Goal: Task Accomplishment & Management: Use online tool/utility

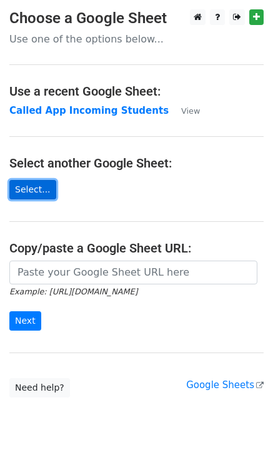
click at [32, 184] on link "Select..." at bounding box center [32, 189] width 47 height 19
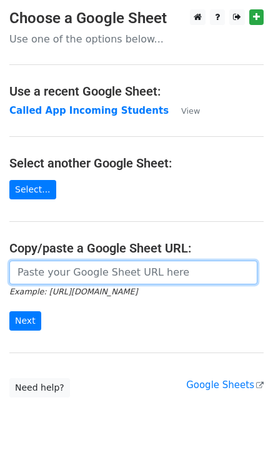
click at [62, 271] on input "url" at bounding box center [133, 272] width 248 height 24
paste input "[URL][DOMAIN_NAME]"
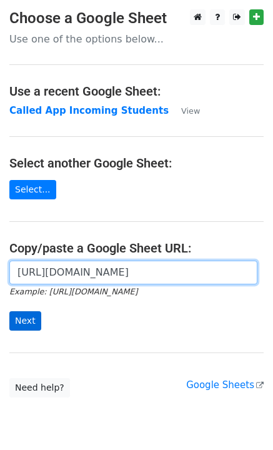
type input "[URL][DOMAIN_NAME]"
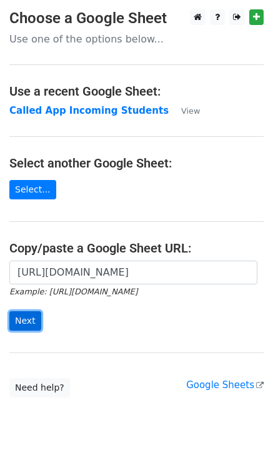
scroll to position [0, 0]
click at [26, 322] on input "Next" at bounding box center [25, 320] width 32 height 19
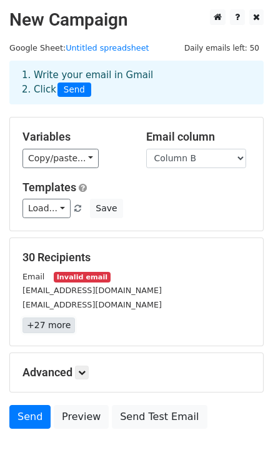
click at [51, 330] on link "+27 more" at bounding box center [48, 325] width 52 height 16
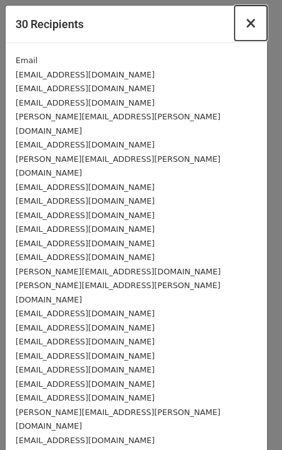
click at [235, 30] on button "×" at bounding box center [251, 23] width 32 height 35
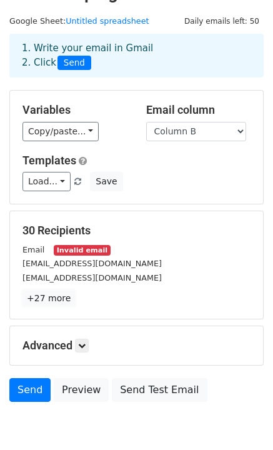
scroll to position [27, 0]
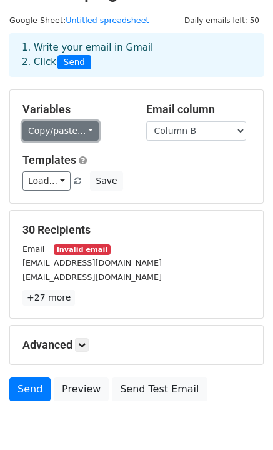
click at [56, 134] on link "Copy/paste..." at bounding box center [60, 130] width 76 height 19
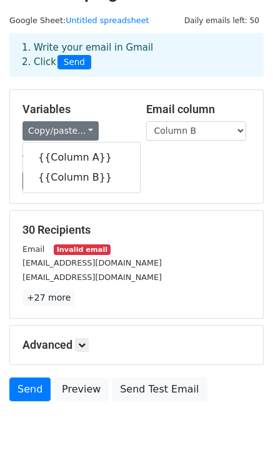
click at [167, 209] on form "Variables Copy/paste... {{Column A}} {{Column B}} Email column Column A Column …" at bounding box center [136, 248] width 254 height 318
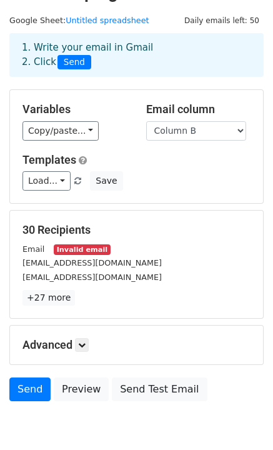
scroll to position [85, 0]
